Goal: Task Accomplishment & Management: Manage account settings

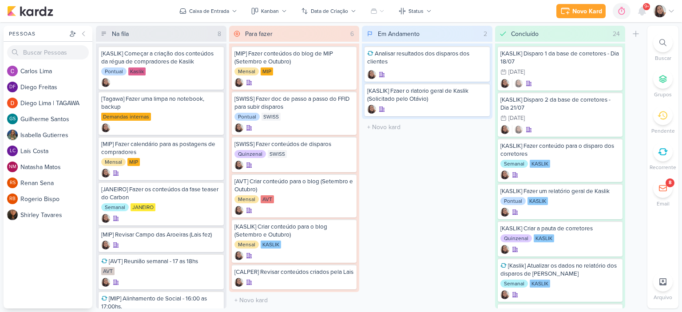
click at [672, 19] on div "Novo Kard Ctrl + k 0h0m Sessão desligada... Hoje 0h0m Semana 0h0m Mês 0h0m" at bounding box center [340, 11] width 667 height 22
click at [671, 18] on div "Novo Kard Ctrl + k 0h0m Sessão desligada... Hoje 0h0m Semana 0h0m Mês 0h0m Nenh…" at bounding box center [615, 11] width 118 height 16
click at [670, 13] on icon at bounding box center [670, 11] width 7 height 7
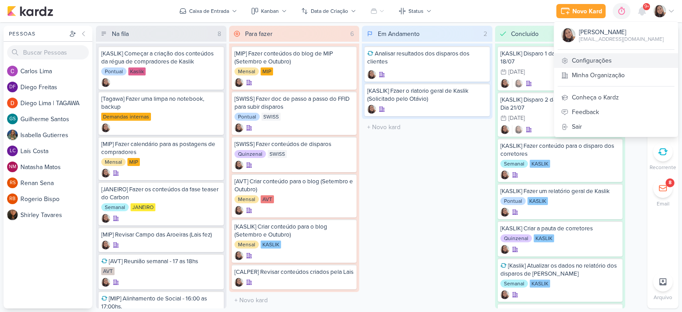
click at [603, 63] on link "Configurações" at bounding box center [616, 60] width 124 height 15
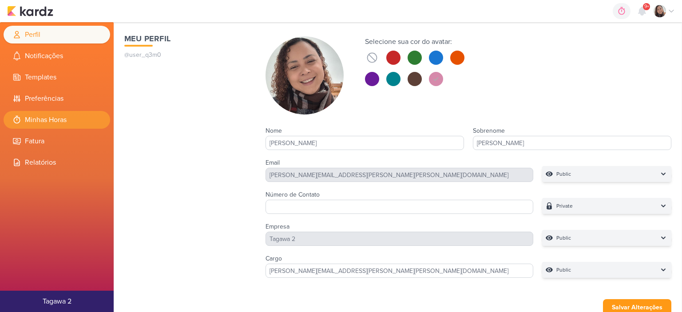
click at [77, 118] on li "Minhas Horas" at bounding box center [57, 120] width 106 height 18
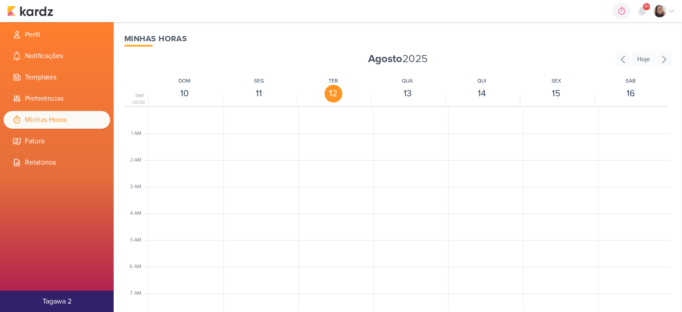
scroll to position [209, 0]
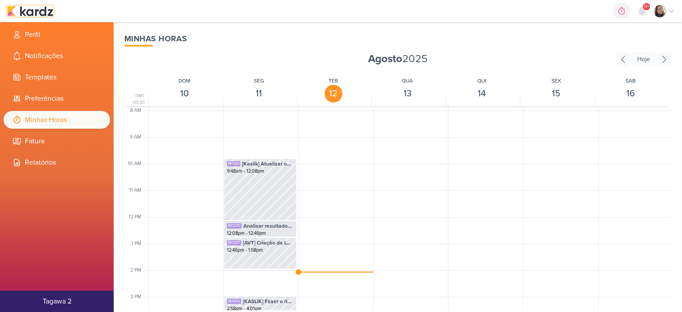
click at [24, 7] on img at bounding box center [30, 11] width 46 height 11
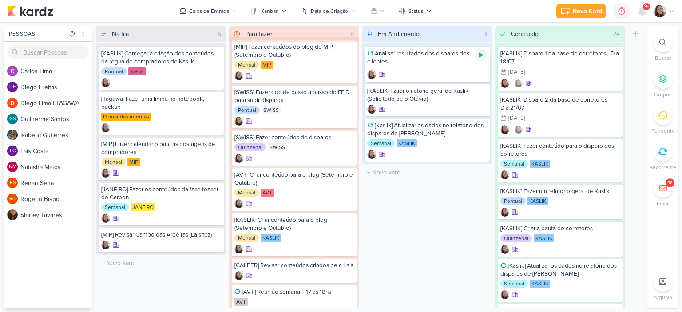
click at [483, 52] on icon at bounding box center [480, 54] width 7 height 7
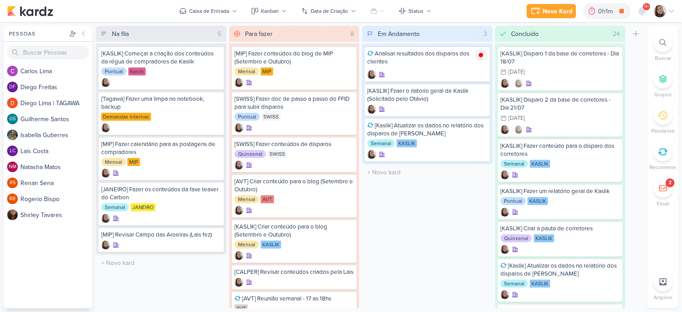
click at [667, 12] on icon at bounding box center [670, 11] width 7 height 7
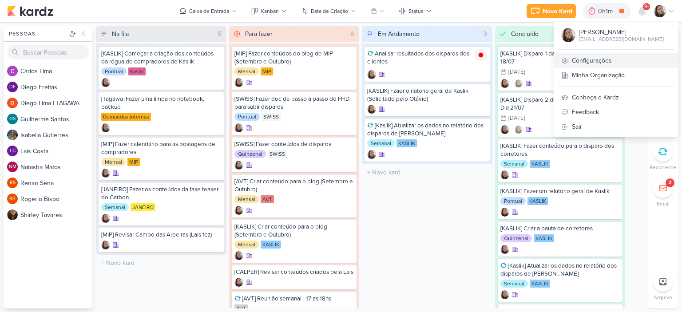
click at [616, 61] on link "Configurações" at bounding box center [616, 60] width 124 height 15
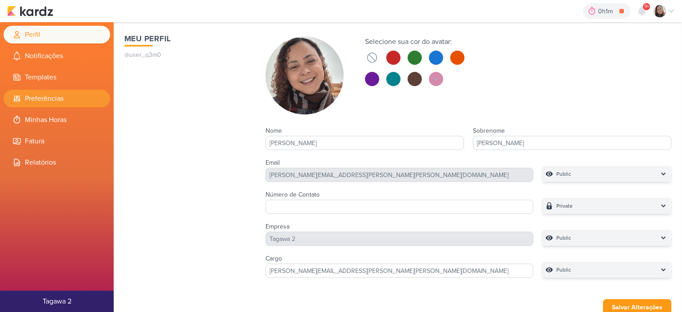
click at [60, 106] on li "Preferências" at bounding box center [57, 99] width 106 height 18
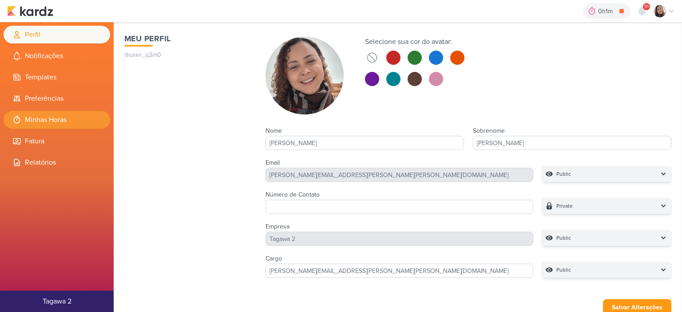
select select "pt-BR"
select select "America/Sao_Paulo"
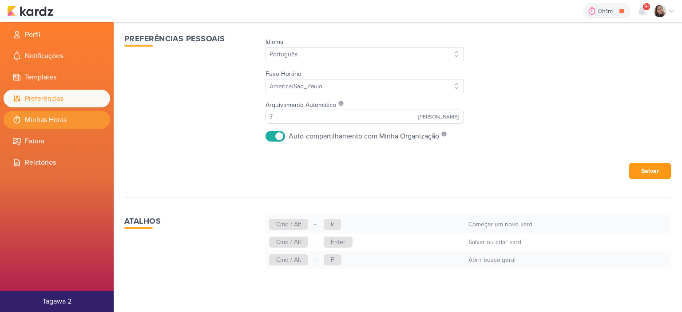
click at [55, 118] on li "Minhas Horas" at bounding box center [57, 120] width 106 height 18
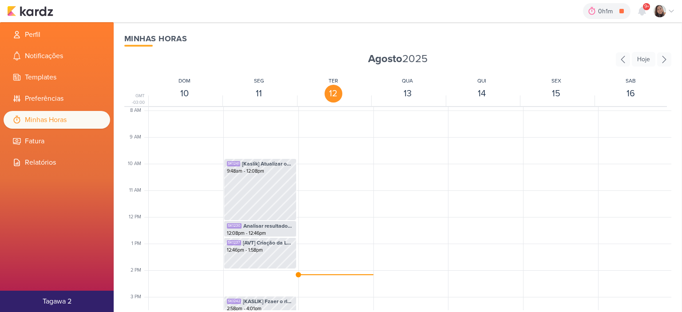
scroll to position [238, 0]
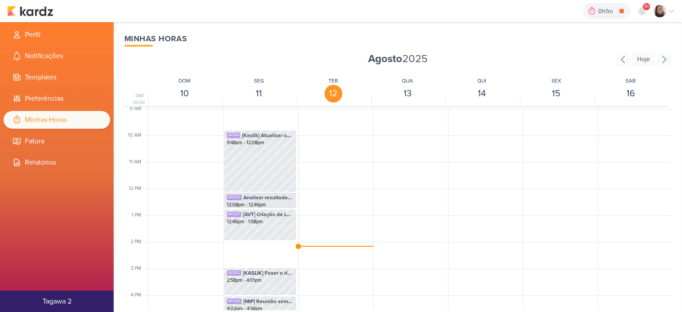
click at [313, 232] on div at bounding box center [334, 188] width 73 height 639
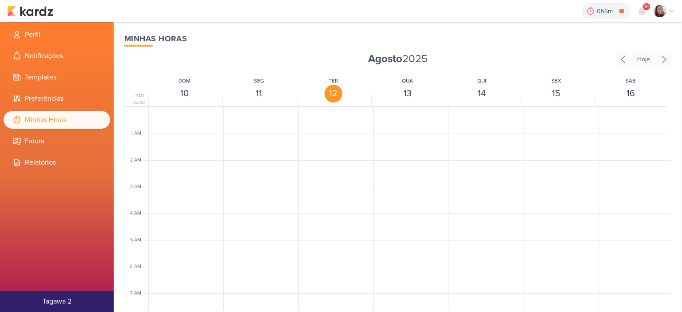
scroll to position [209, 0]
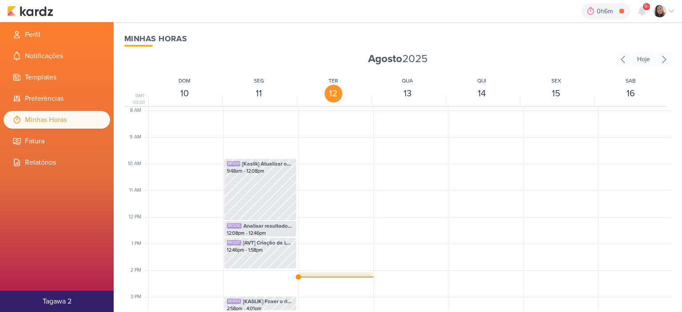
click at [323, 275] on span "Analisar resultados dos disparos dos clientes" at bounding box center [343, 279] width 50 height 8
select select "pm"
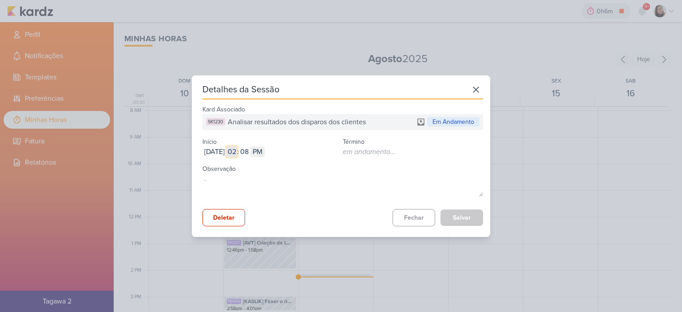
click at [237, 149] on input "02" at bounding box center [231, 151] width 11 height 11
type input "09"
click at [249, 150] on input "08" at bounding box center [244, 151] width 11 height 11
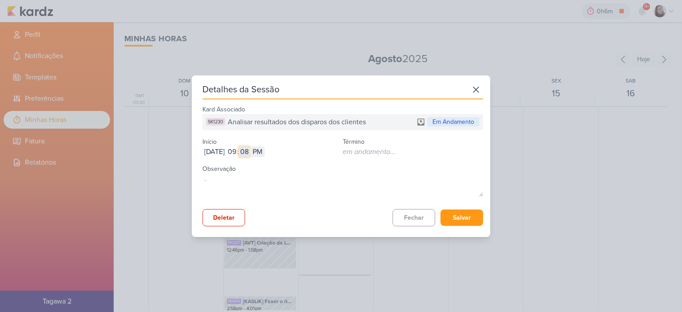
click at [249, 150] on input "08" at bounding box center [244, 151] width 11 height 11
type input "57"
click at [264, 153] on select "AM PM" at bounding box center [257, 151] width 14 height 11
select select "am"
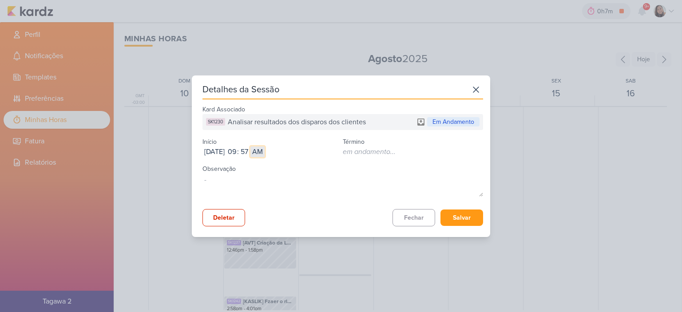
click at [264, 146] on select "AM PM" at bounding box center [257, 151] width 14 height 11
click at [463, 220] on button "Salvar" at bounding box center [461, 217] width 43 height 16
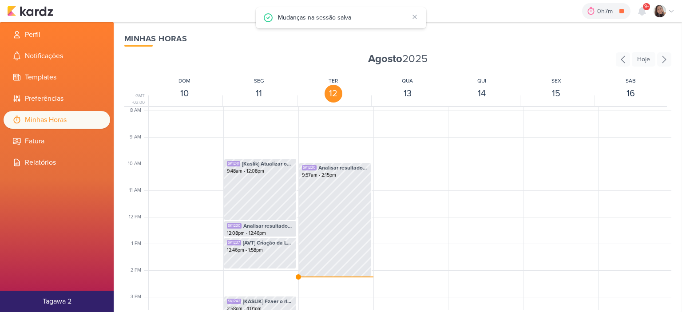
click at [37, 16] on div "0h7m Analisar resultados dos disparos dos clientes 0h0m Hoje 0h7m Semana 0h0m M…" at bounding box center [340, 11] width 667 height 22
click at [39, 8] on img at bounding box center [30, 11] width 46 height 11
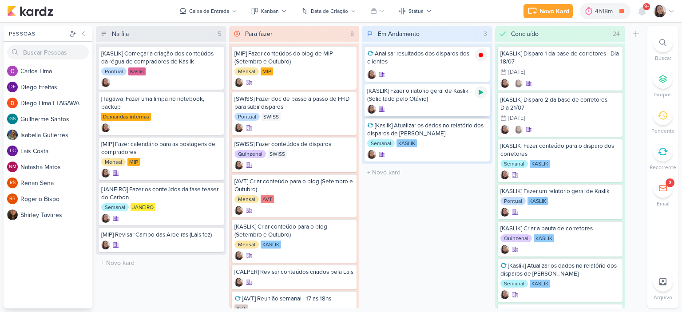
click at [481, 90] on icon at bounding box center [480, 92] width 7 height 7
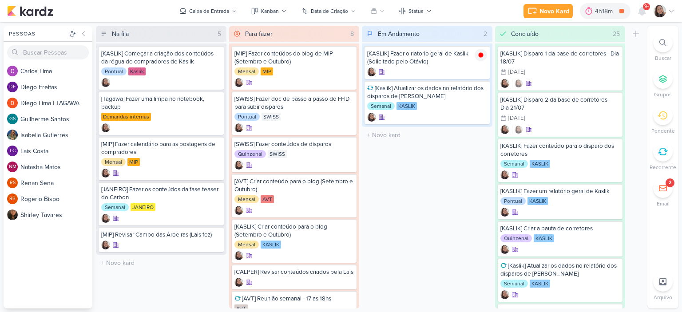
click at [671, 8] on icon at bounding box center [670, 11] width 7 height 7
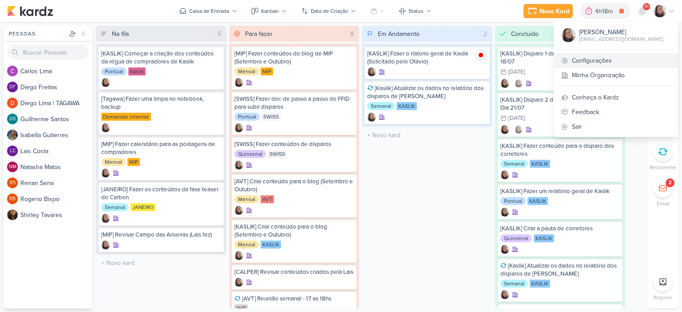
click at [589, 63] on link "Configurações" at bounding box center [616, 60] width 124 height 15
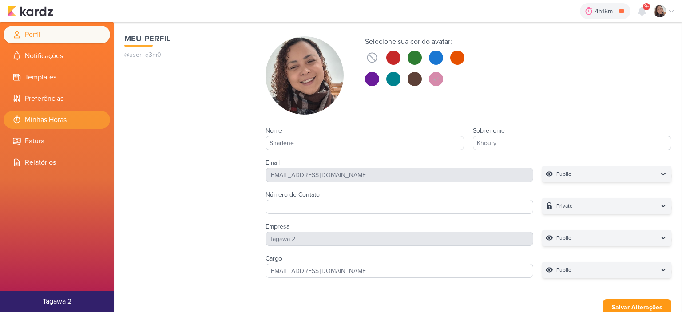
click at [38, 108] on ul "Perfil Notificações Templates Preferências Minhas Horas [GEOGRAPHIC_DATA]" at bounding box center [57, 99] width 114 height 146
click at [44, 122] on li "Minhas Horas" at bounding box center [57, 120] width 106 height 18
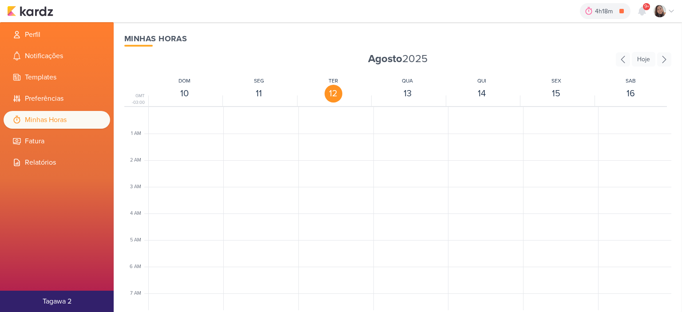
scroll to position [209, 0]
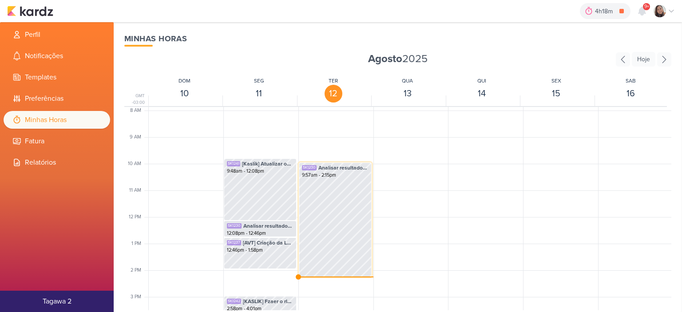
click at [323, 198] on div "SK1230 Analisar resultados dos disparos dos clientes 9:57am - 2:15pm" at bounding box center [335, 219] width 73 height 114
select select "pm"
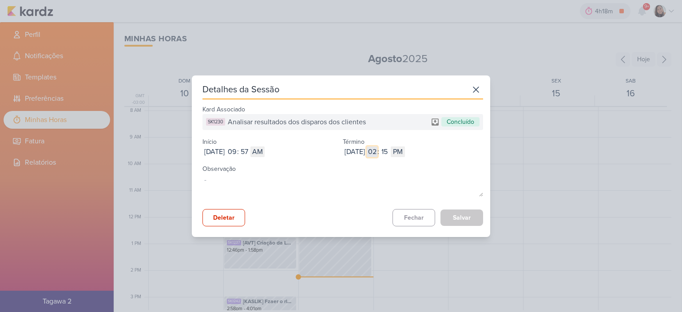
click at [377, 151] on input "02" at bounding box center [371, 151] width 11 height 11
type input "11"
click at [390, 151] on input "15" at bounding box center [384, 151] width 11 height 11
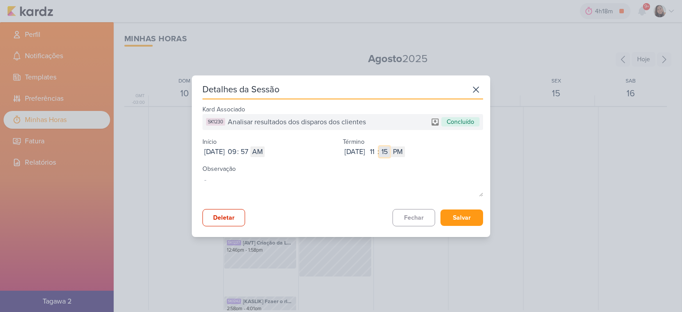
click at [390, 151] on input "15" at bounding box center [384, 151] width 11 height 11
type input "47"
type input "4"
type input "46"
click at [405, 152] on select "AM PM" at bounding box center [397, 151] width 14 height 11
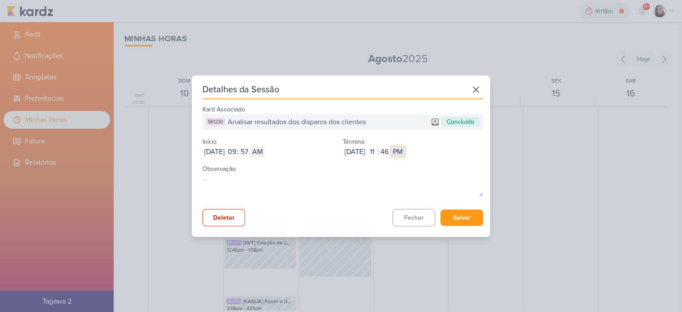
select select "am"
click at [405, 146] on select "AM PM" at bounding box center [397, 151] width 14 height 11
click at [463, 220] on button "Salvar" at bounding box center [461, 217] width 43 height 16
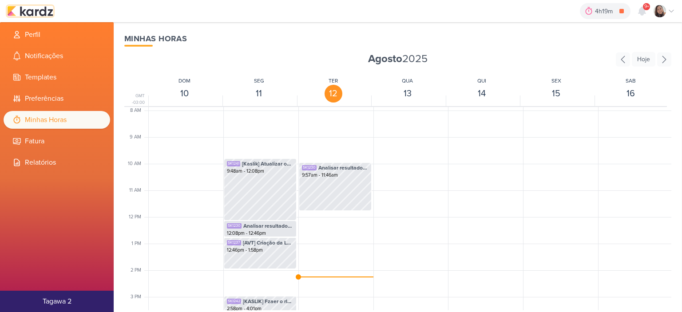
click at [35, 7] on img at bounding box center [30, 11] width 46 height 11
